Goal: Task Accomplishment & Management: Use online tool/utility

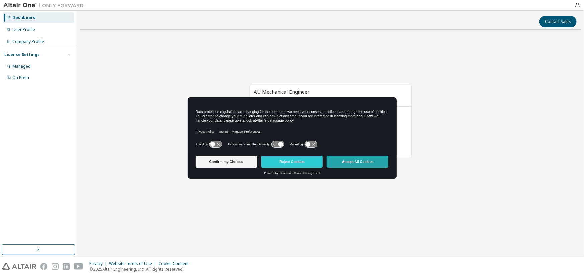
click at [346, 164] on button "Accept All Cookies" at bounding box center [358, 162] width 62 height 12
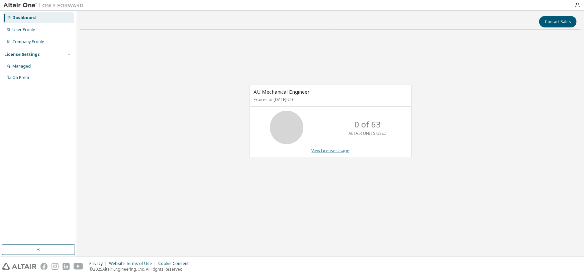
click at [327, 152] on link "View License Usage" at bounding box center [331, 151] width 38 height 6
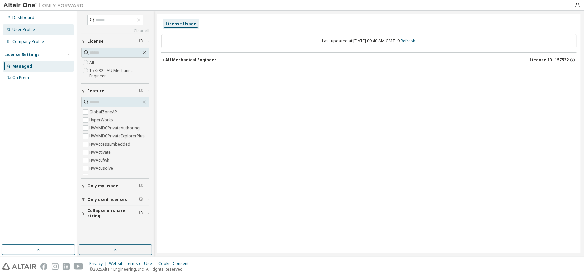
click at [21, 30] on div "User Profile" at bounding box center [23, 29] width 23 height 5
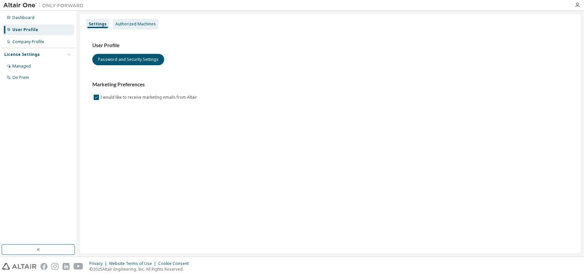
click at [134, 25] on div "Authorized Machines" at bounding box center [135, 23] width 40 height 5
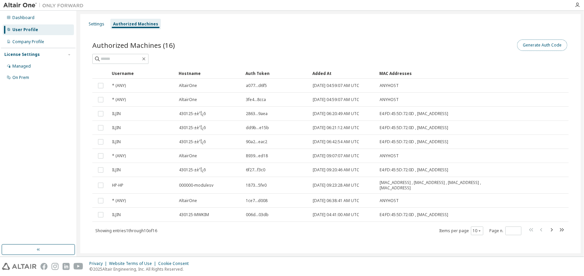
click at [553, 45] on button "Generate Auth Code" at bounding box center [542, 44] width 50 height 11
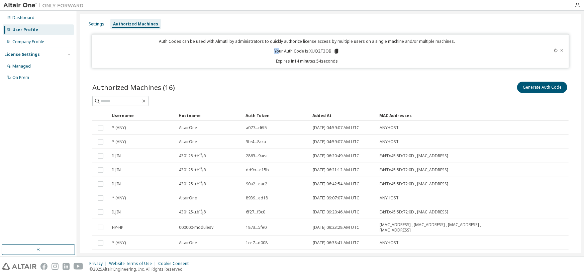
drag, startPoint x: 273, startPoint y: 50, endPoint x: 279, endPoint y: 52, distance: 6.2
click at [279, 52] on div "Auth Codes can be used with Almutil by administrators to quickly authorize lice…" at bounding box center [307, 50] width 422 height 25
drag, startPoint x: 308, startPoint y: 51, endPoint x: 330, endPoint y: 51, distance: 21.1
click at [330, 51] on p "Your Auth Code is: XUQ2T3OB" at bounding box center [306, 51] width 65 height 6
copy p "XUQ2T3OB"
